Goal: Task Accomplishment & Management: Complete application form

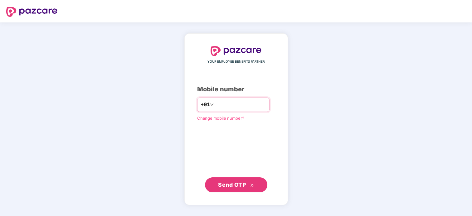
click at [243, 108] on input "number" at bounding box center [240, 105] width 51 height 10
type input "**********"
click at [237, 187] on span "Send OTP" at bounding box center [232, 185] width 28 height 7
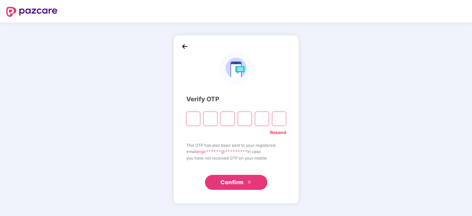
type input "*"
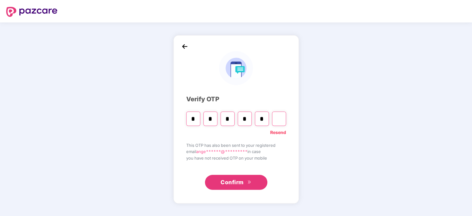
type input "*"
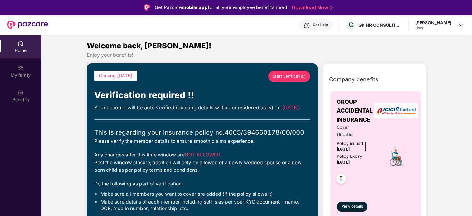
click at [275, 78] on span "Start verification" at bounding box center [289, 76] width 33 height 6
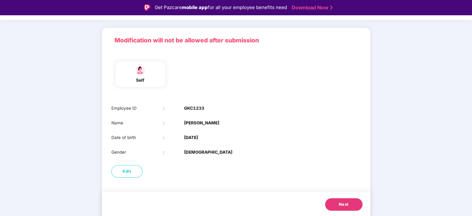
scroll to position [32, 0]
click at [342, 207] on span "Next" at bounding box center [344, 204] width 10 height 6
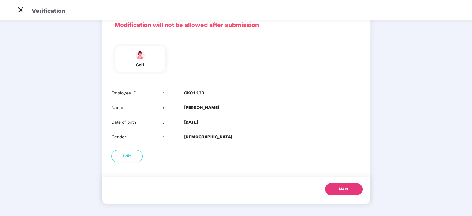
scroll to position [0, 0]
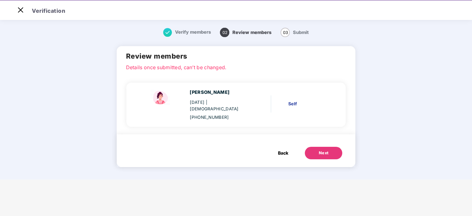
click at [336, 147] on button "Next" at bounding box center [323, 153] width 37 height 12
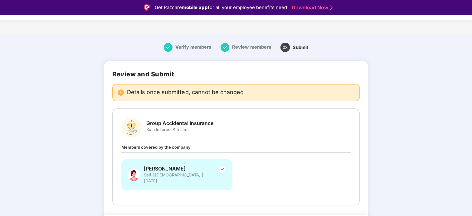
scroll to position [13, 0]
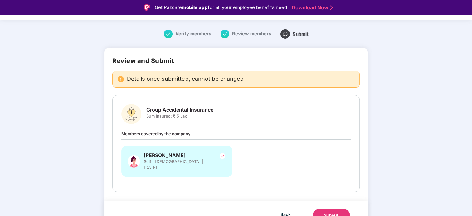
click at [327, 212] on div "Submit" at bounding box center [331, 215] width 15 height 6
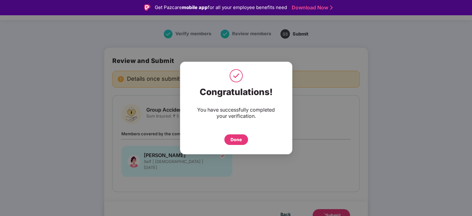
click at [240, 140] on div "Done" at bounding box center [235, 139] width 11 height 7
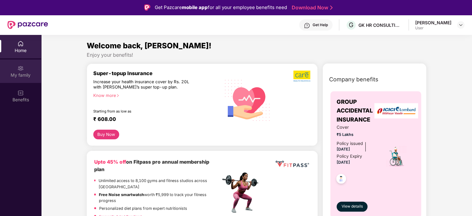
click at [21, 78] on div "My family" at bounding box center [20, 75] width 41 height 6
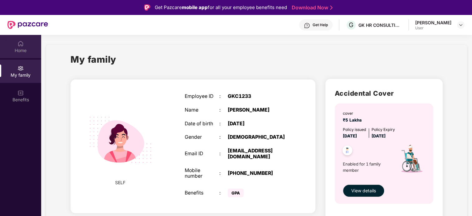
click at [20, 51] on div "Home" at bounding box center [20, 50] width 41 height 6
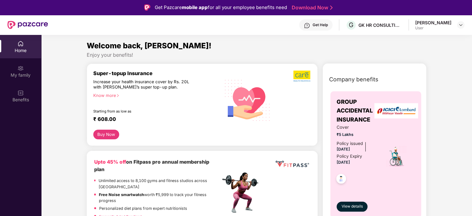
click at [25, 46] on div "Home" at bounding box center [20, 46] width 41 height 23
click at [28, 74] on div "My family" at bounding box center [20, 75] width 41 height 6
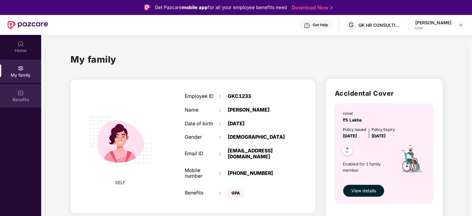
click at [18, 94] on img at bounding box center [20, 93] width 6 height 6
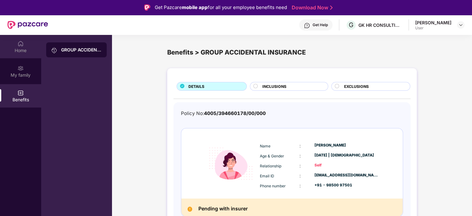
click at [26, 47] on div "Home" at bounding box center [20, 50] width 41 height 6
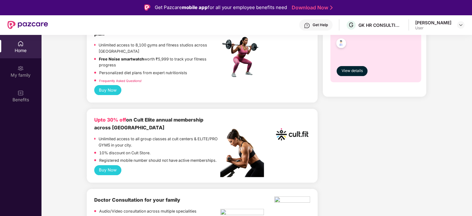
scroll to position [141, 0]
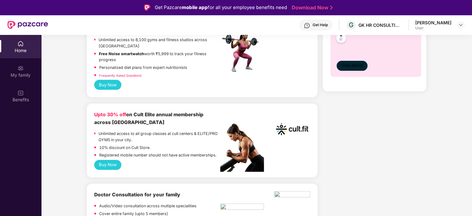
drag, startPoint x: 351, startPoint y: 67, endPoint x: 457, endPoint y: 83, distance: 107.5
click at [351, 69] on span "View details" at bounding box center [351, 66] width 21 height 6
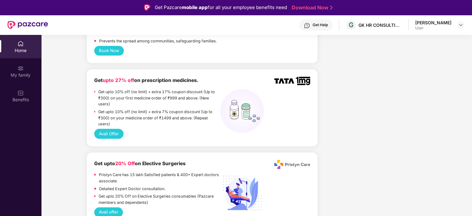
scroll to position [0, 0]
